Goal: Information Seeking & Learning: Learn about a topic

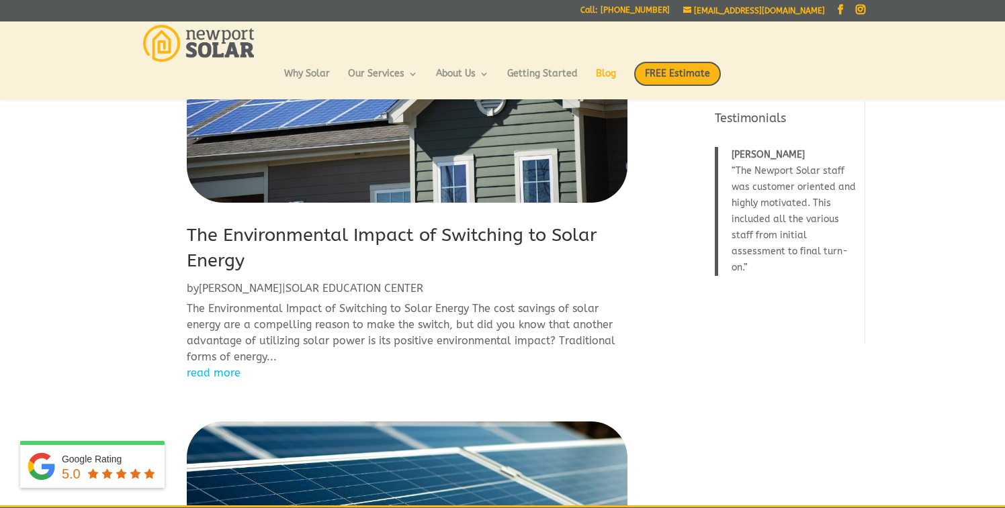
scroll to position [167, 0]
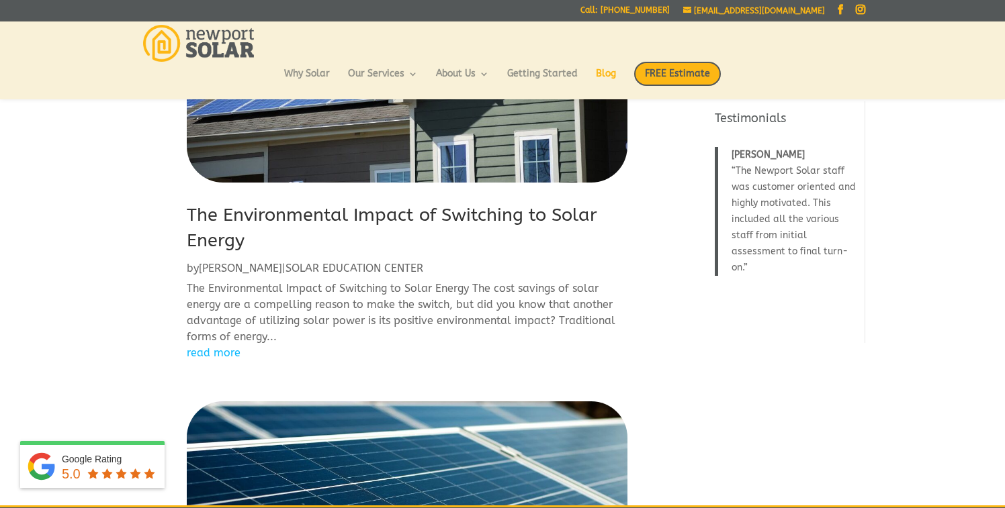
scroll to position [187, 0]
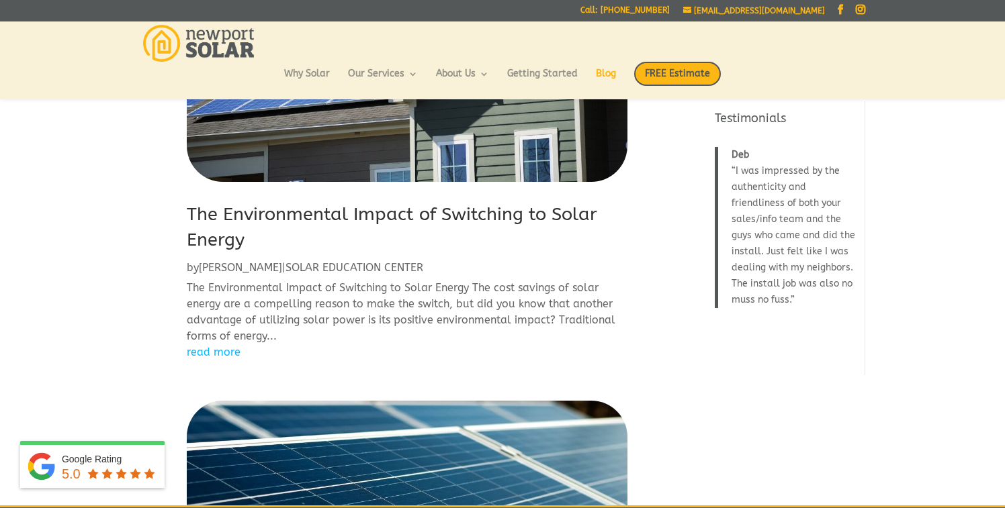
click at [213, 351] on link "read more" at bounding box center [407, 352] width 440 height 16
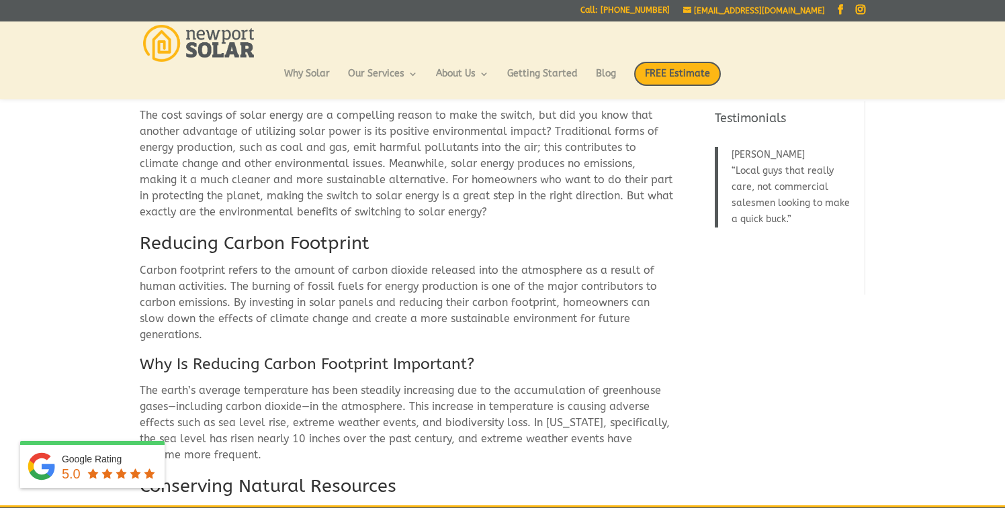
scroll to position [361, 0]
